Goal: Information Seeking & Learning: Learn about a topic

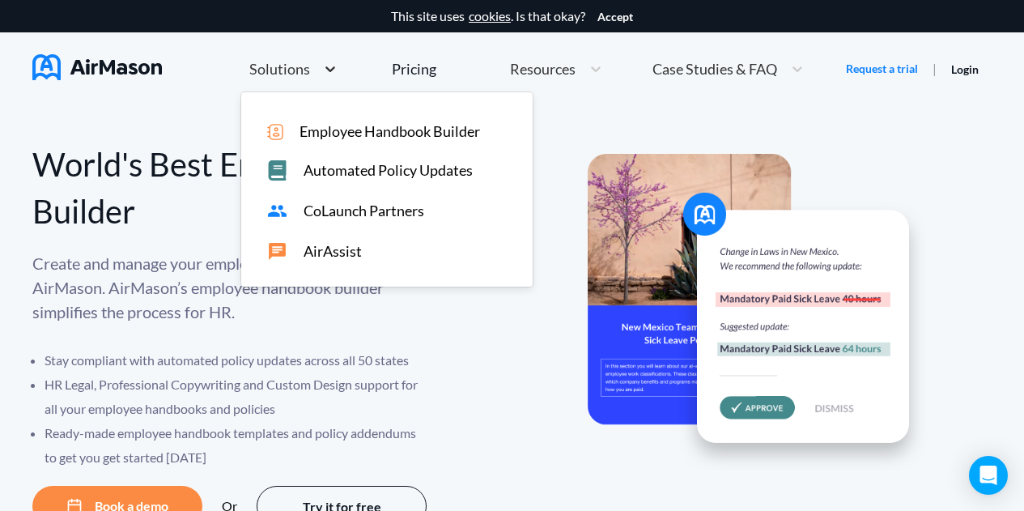
click at [322, 64] on icon at bounding box center [330, 69] width 16 height 16
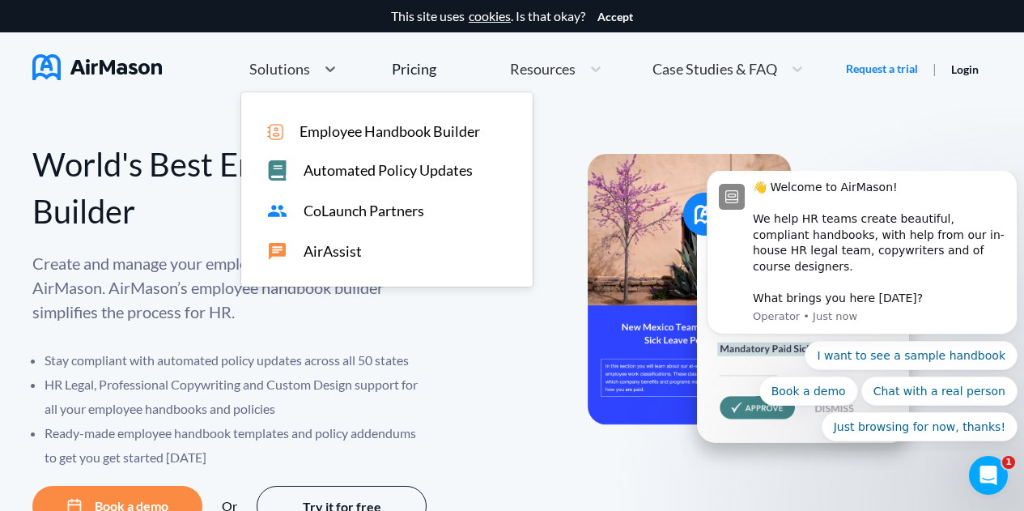
click at [319, 137] on span "Employee Handbook Builder" at bounding box center [389, 131] width 180 height 17
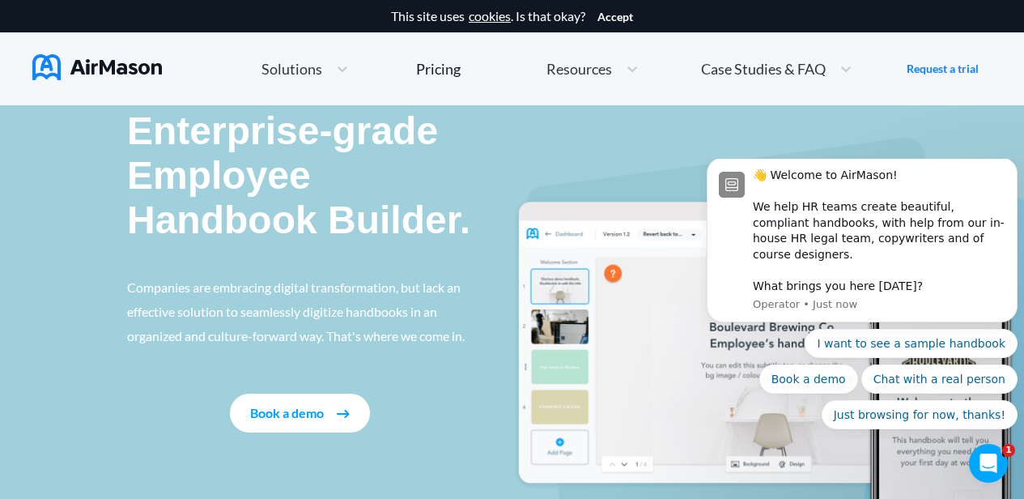
scroll to position [81, 0]
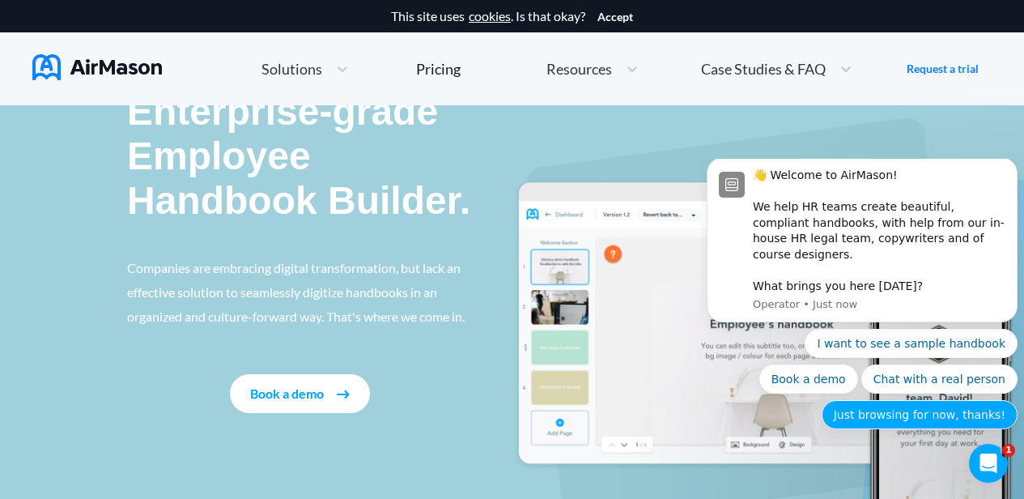
click at [919, 414] on button "Just browsing for now, thanks!" at bounding box center [920, 414] width 196 height 29
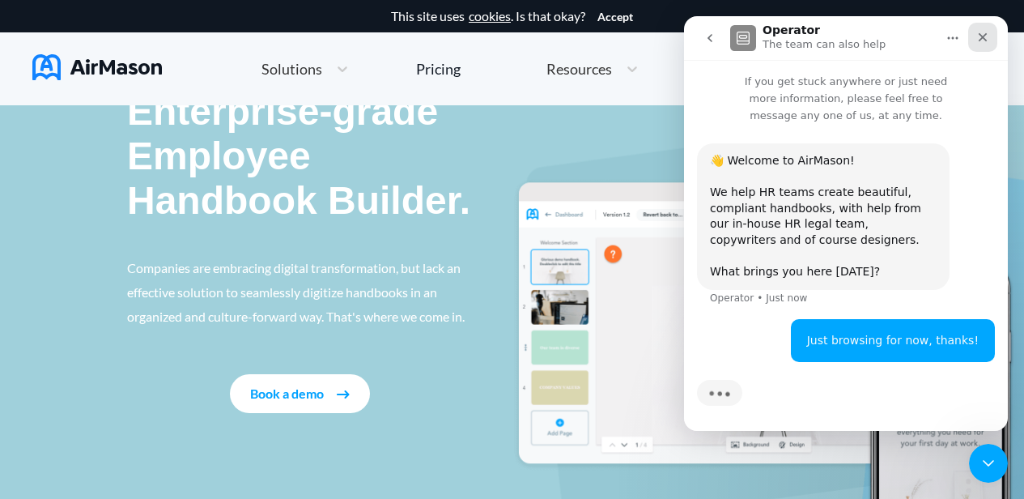
scroll to position [0, 0]
click at [982, 33] on icon "Close" at bounding box center [982, 37] width 13 height 13
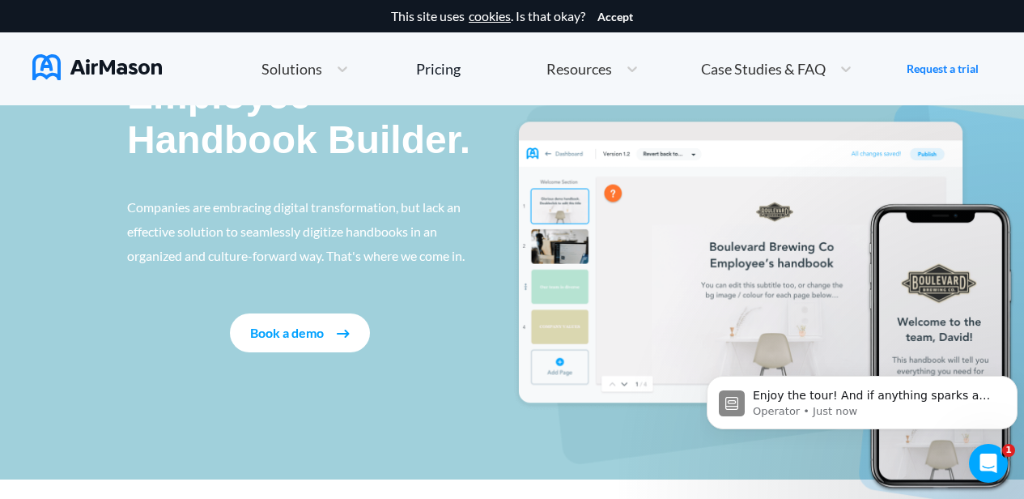
scroll to position [122, 0]
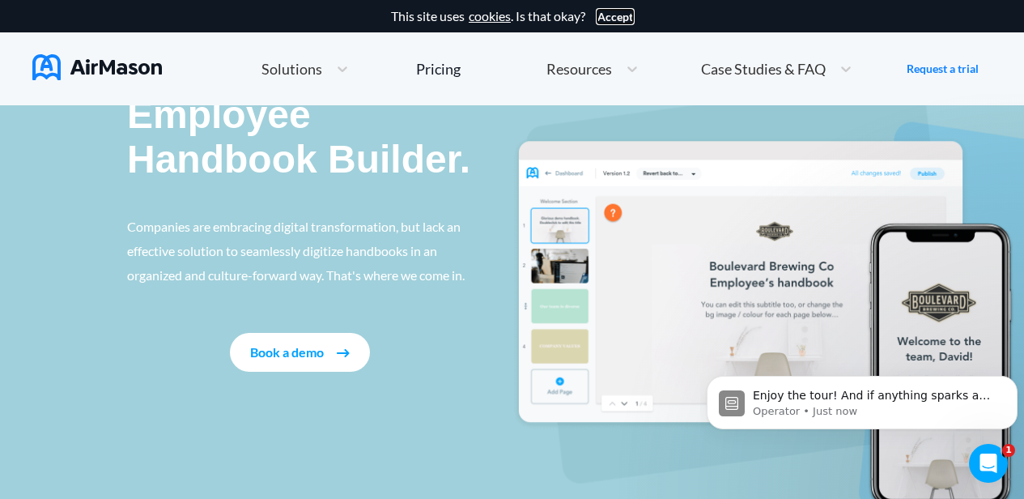
click at [611, 15] on button "Accept" at bounding box center [615, 17] width 36 height 13
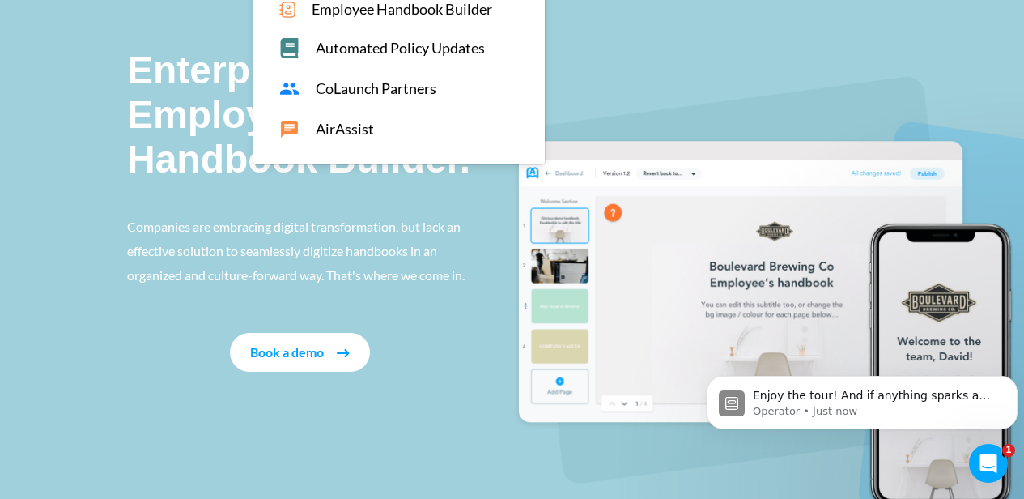
scroll to position [0, 0]
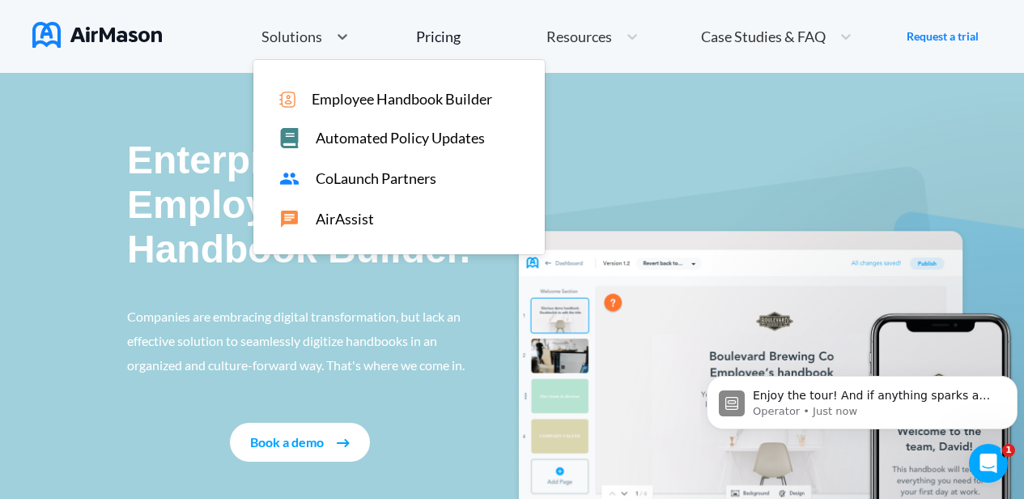
click at [303, 29] on span "Solutions" at bounding box center [291, 36] width 61 height 15
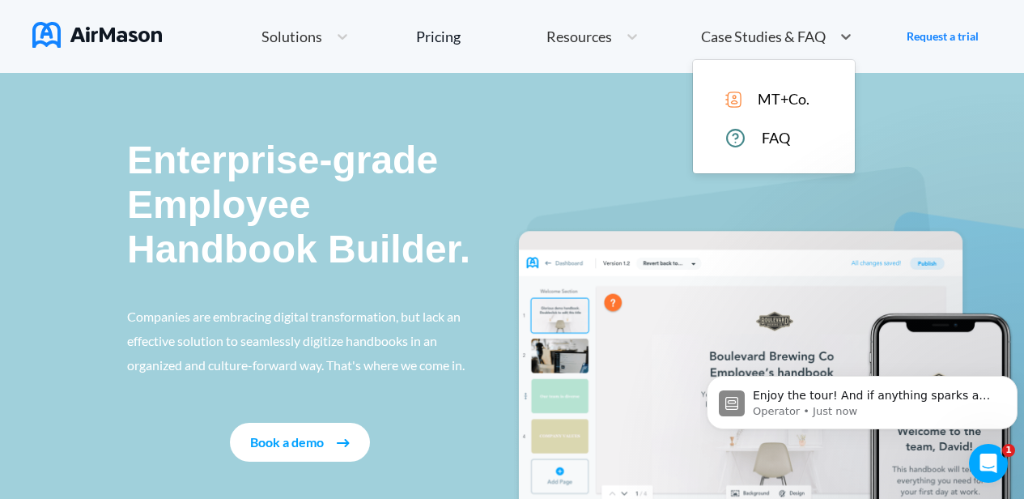
click at [733, 32] on span "Case Studies & FAQ" at bounding box center [763, 36] width 125 height 15
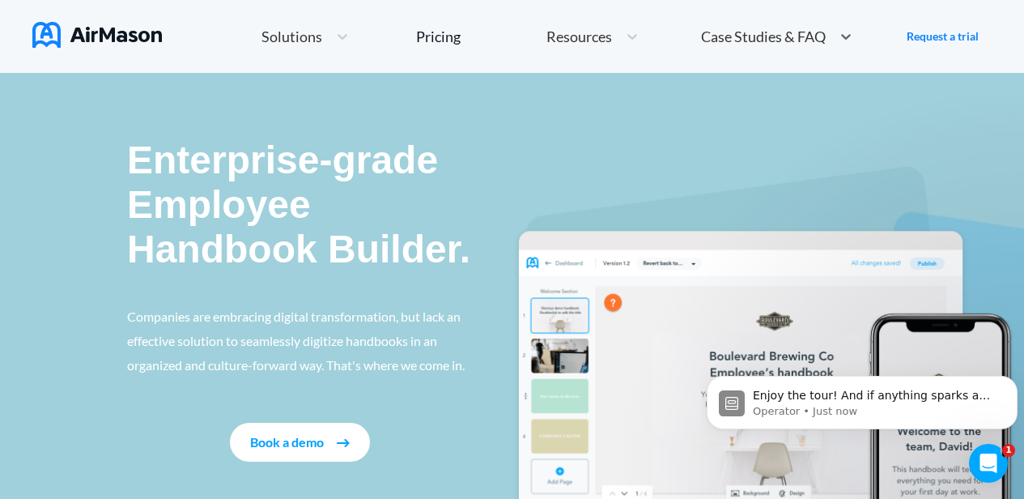
click at [587, 33] on span "Resources" at bounding box center [579, 36] width 66 height 15
click at [329, 32] on div at bounding box center [342, 36] width 29 height 16
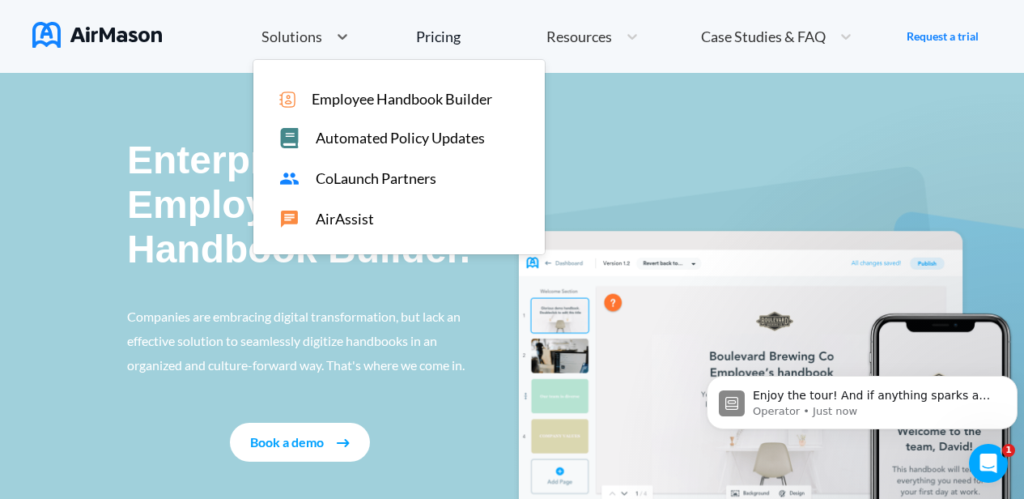
click at [344, 100] on span "Employee Handbook Builder" at bounding box center [402, 99] width 180 height 17
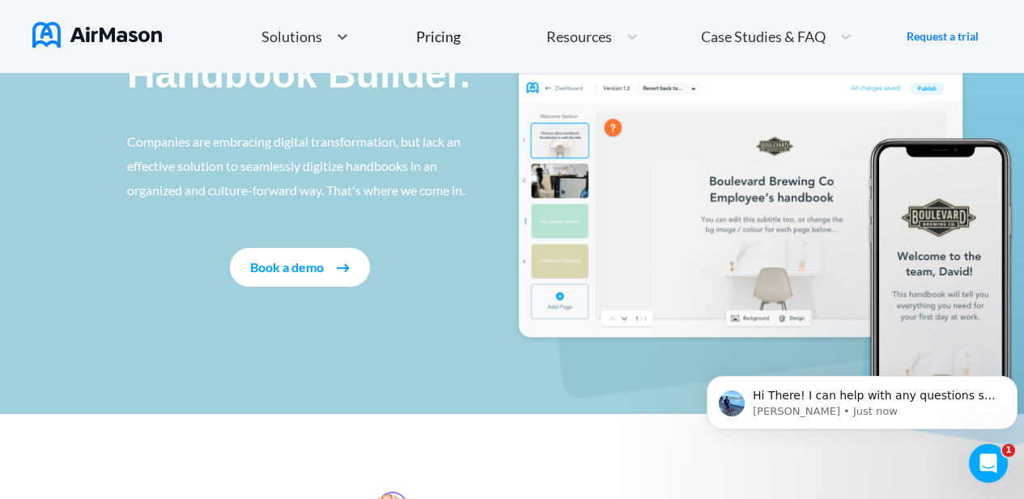
scroll to position [243, 0]
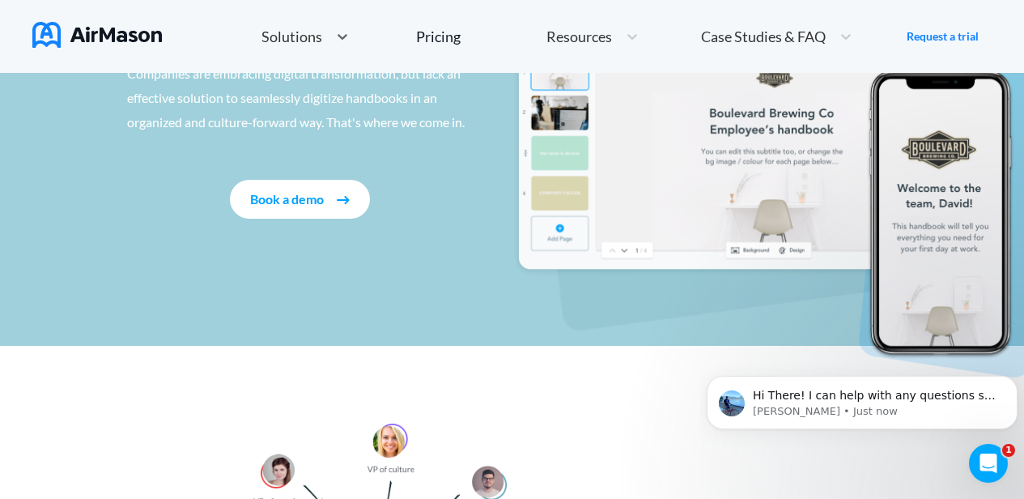
click at [796, 255] on img at bounding box center [789, 150] width 554 height 454
click at [921, 263] on img at bounding box center [789, 150] width 554 height 454
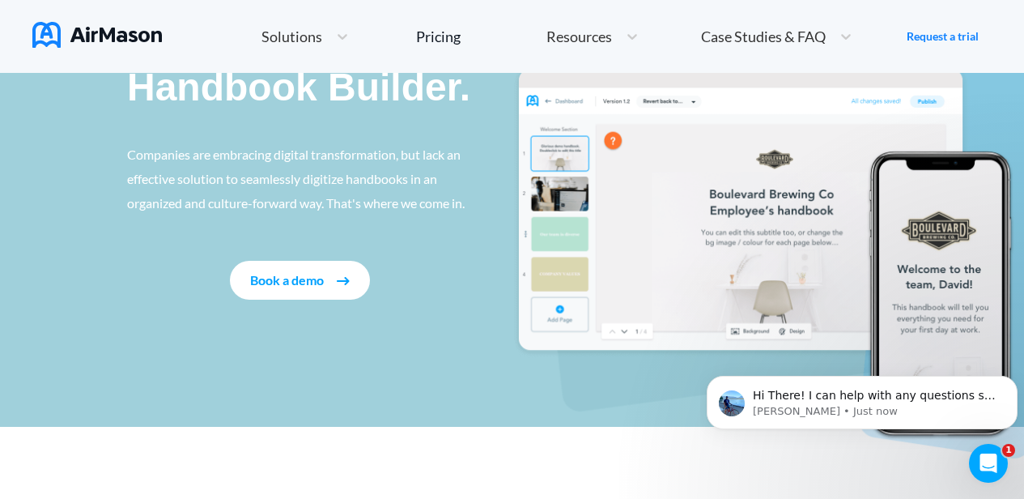
click at [316, 280] on button "Book a demo" at bounding box center [300, 280] width 140 height 39
